Goal: Contribute content: Add original content to the website for others to see

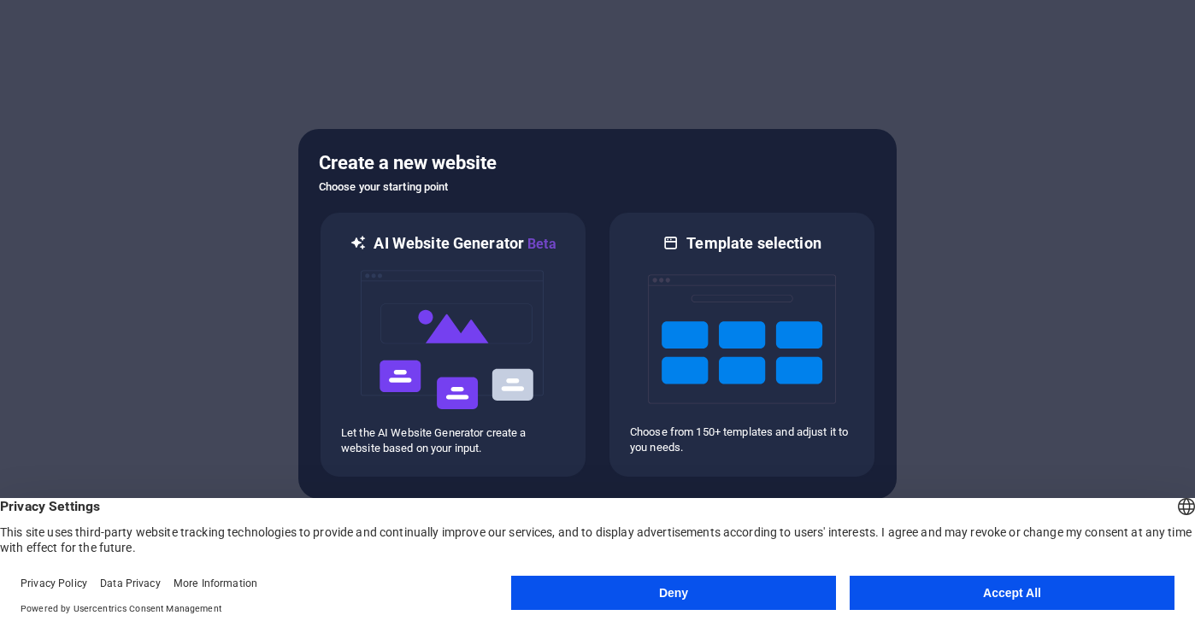
click at [951, 586] on button "Accept All" at bounding box center [1012, 593] width 325 height 34
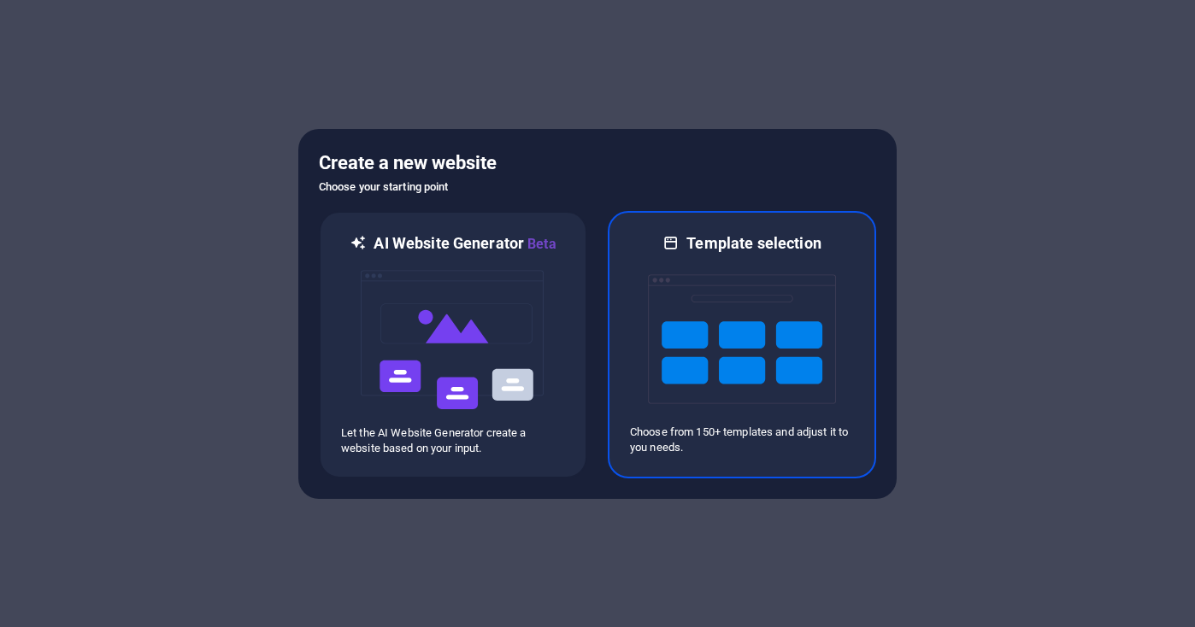
click at [785, 369] on img at bounding box center [742, 339] width 188 height 171
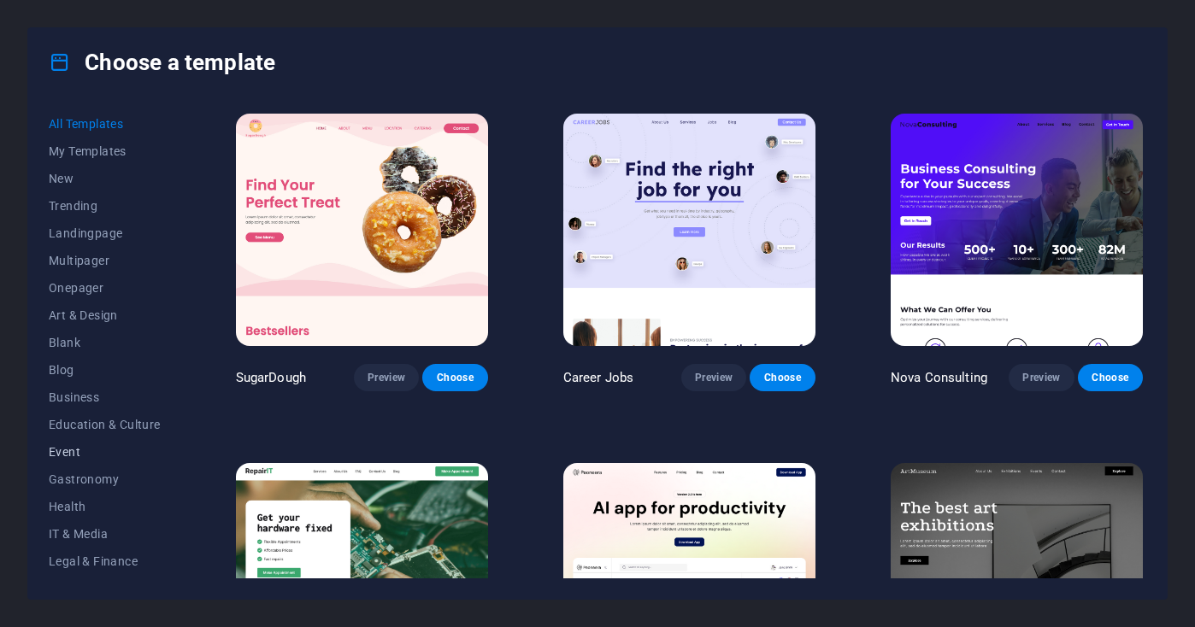
click at [82, 449] on span "Event" at bounding box center [105, 452] width 112 height 14
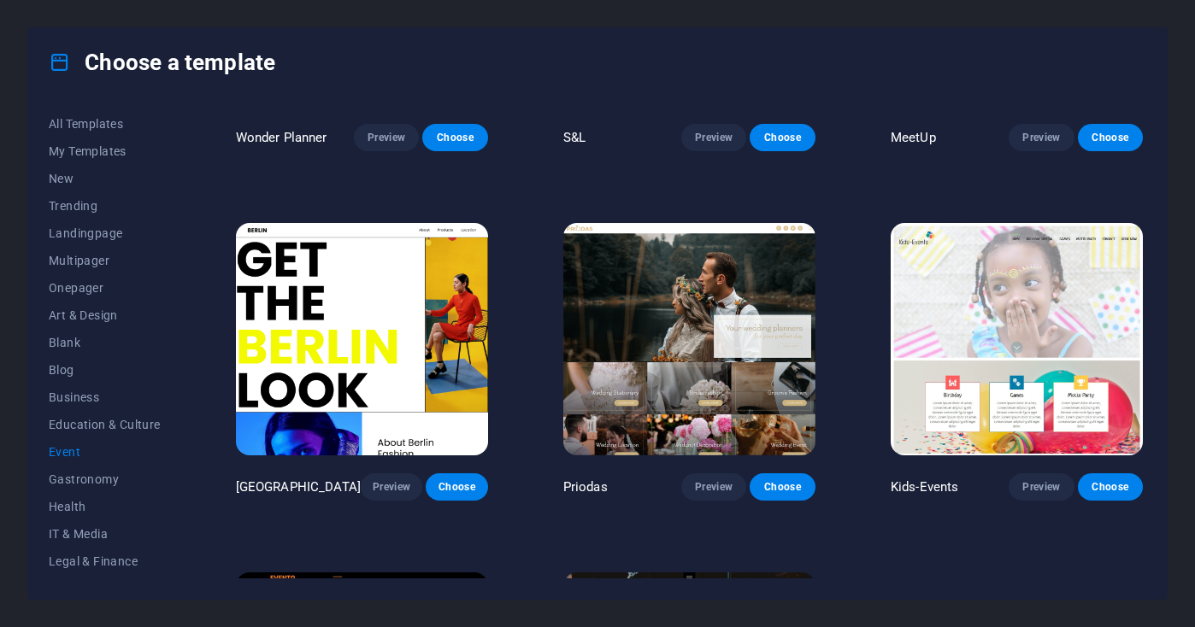
scroll to position [241, 0]
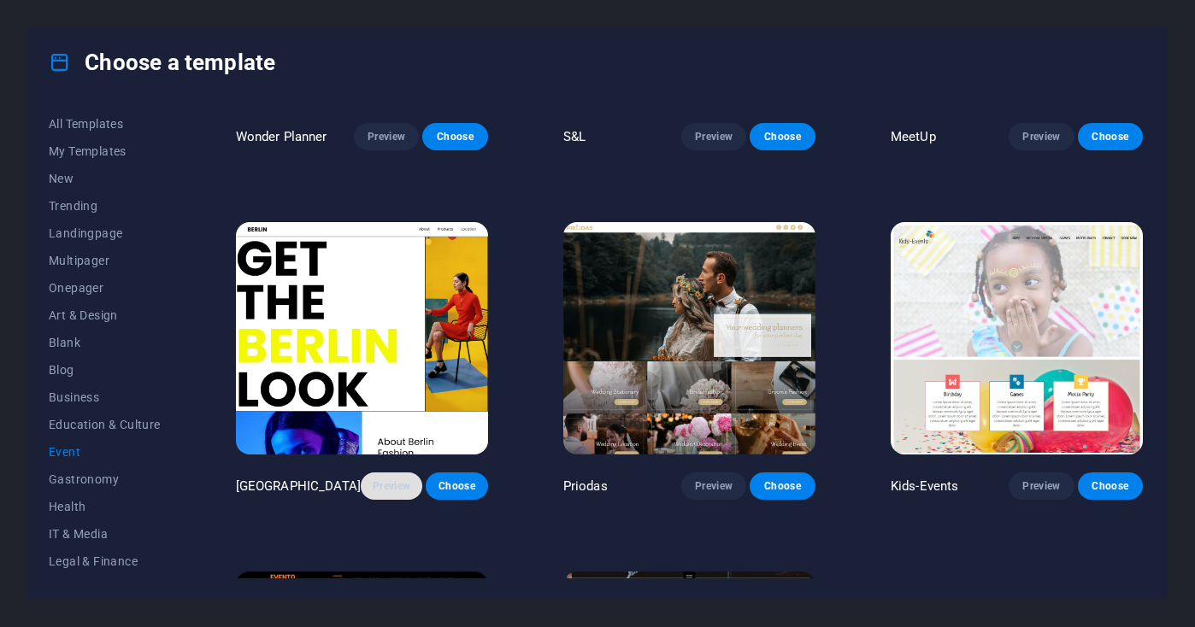
click at [374, 481] on span "Preview" at bounding box center [391, 487] width 34 height 14
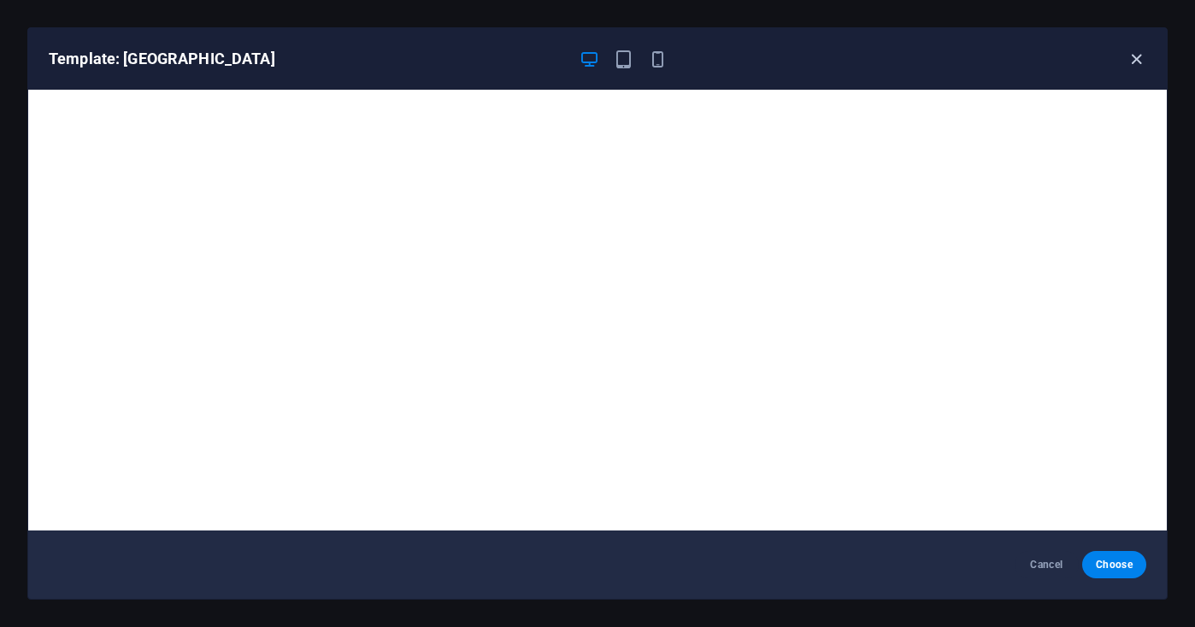
click at [1142, 54] on icon "button" at bounding box center [1137, 60] width 20 height 20
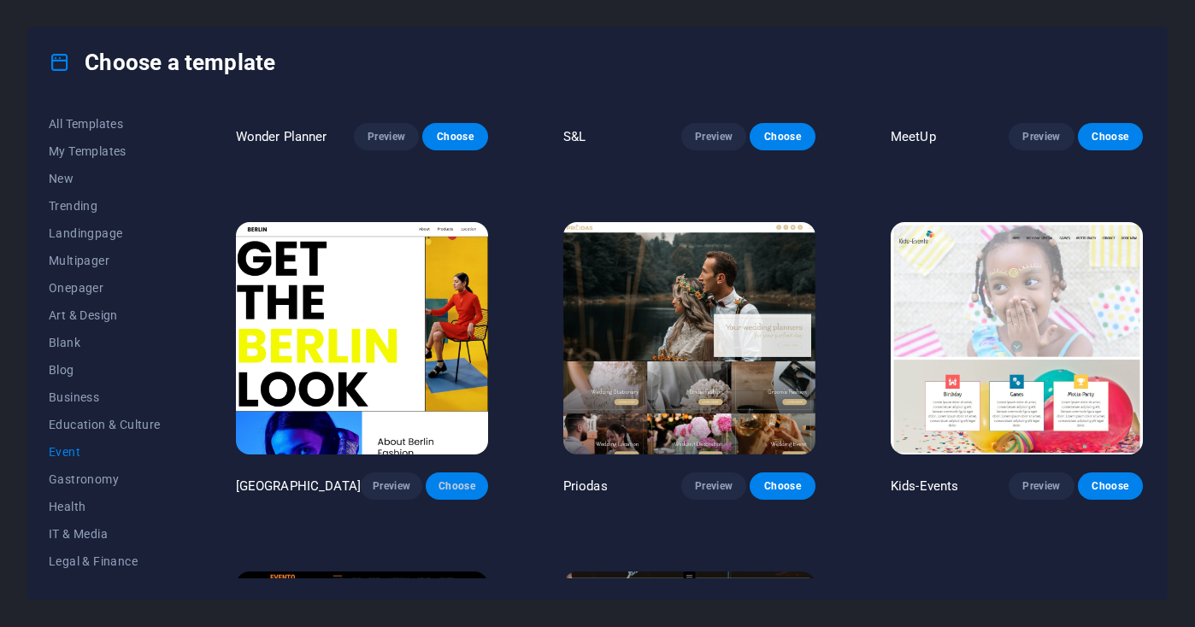
click at [465, 484] on span "Choose" at bounding box center [456, 487] width 34 height 14
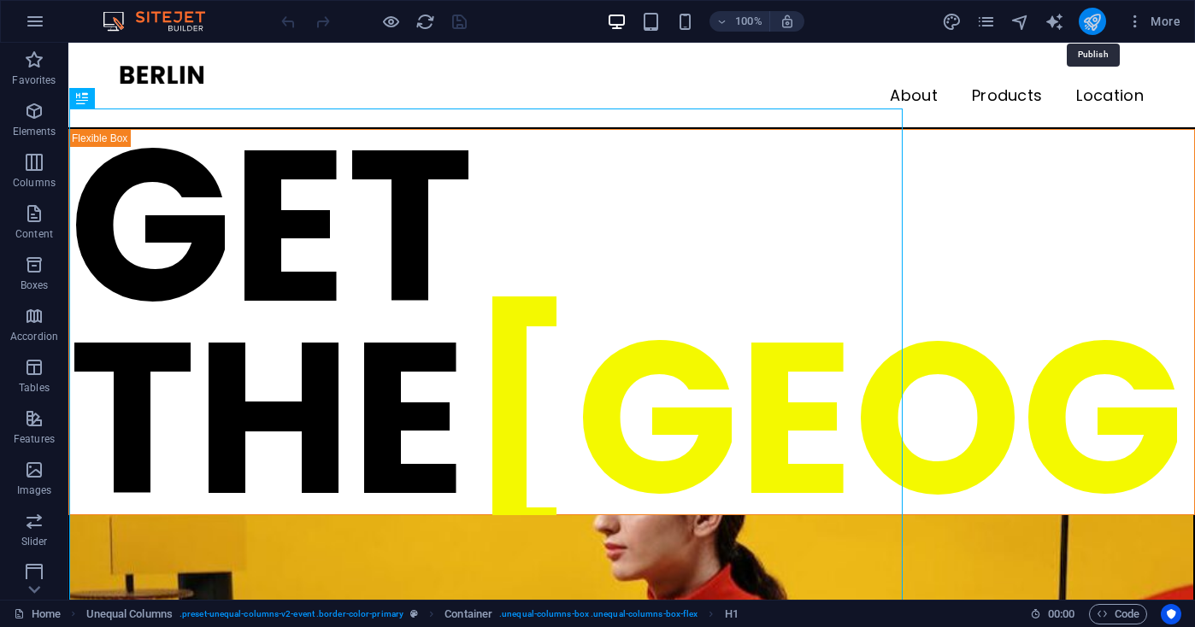
click at [1087, 23] on icon "publish" at bounding box center [1092, 22] width 20 height 20
